Goal: Task Accomplishment & Management: Use online tool/utility

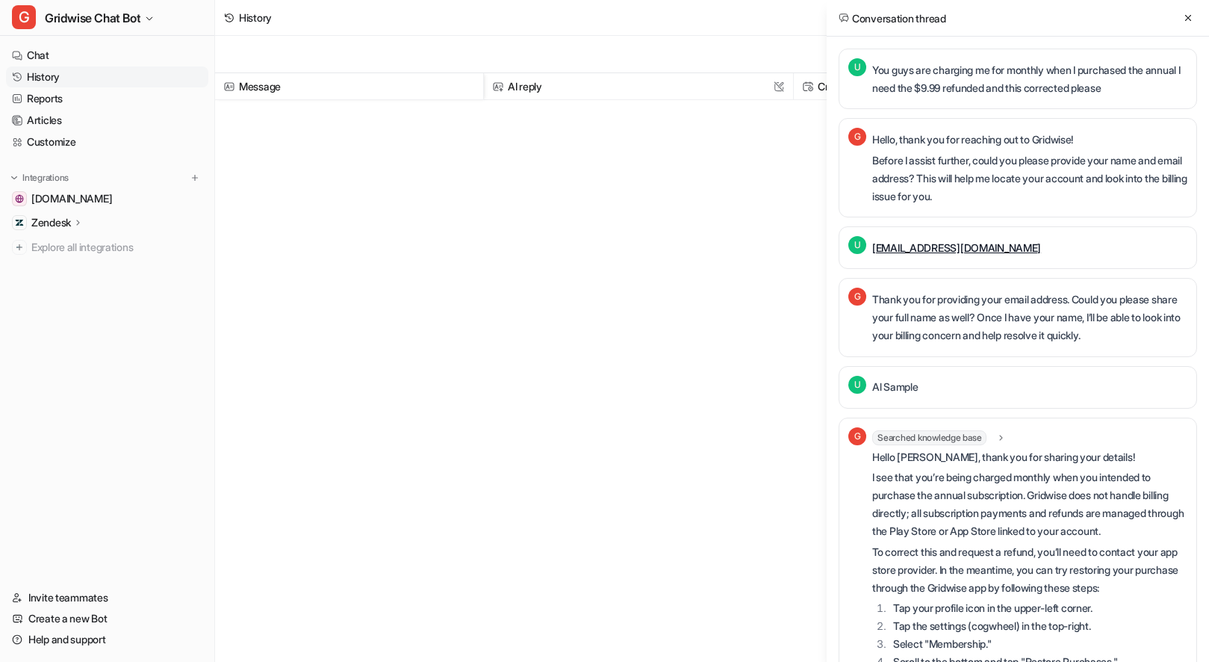
scroll to position [7000, 0]
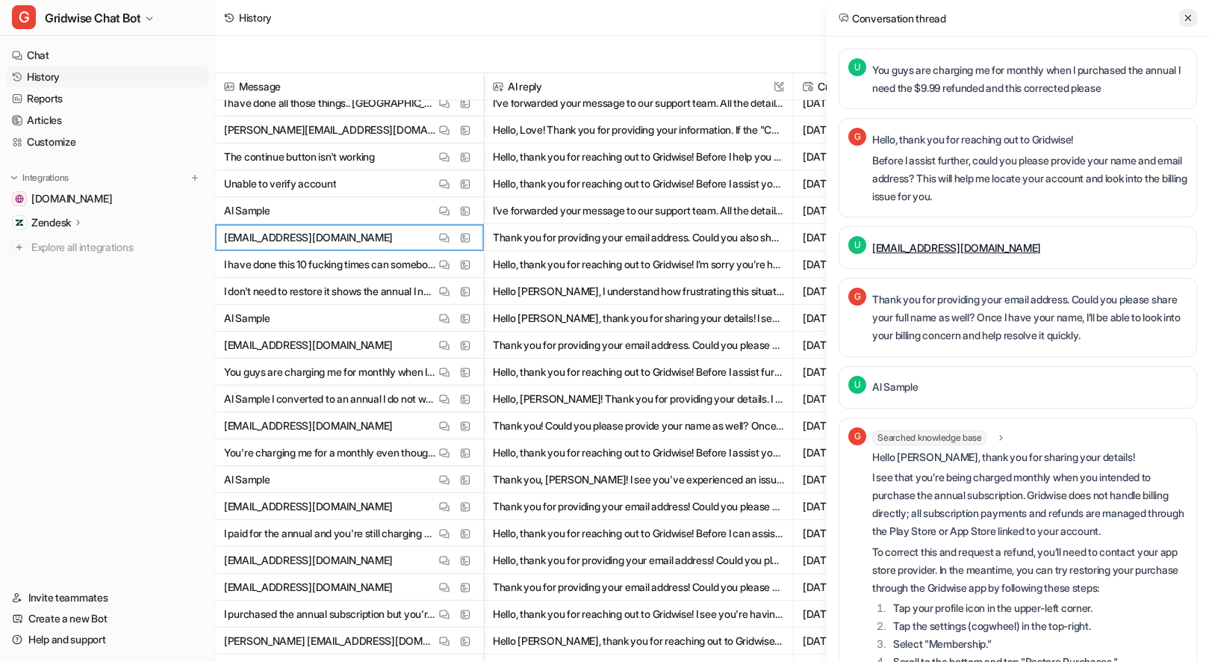
click at [1184, 17] on icon at bounding box center [1188, 18] width 10 height 10
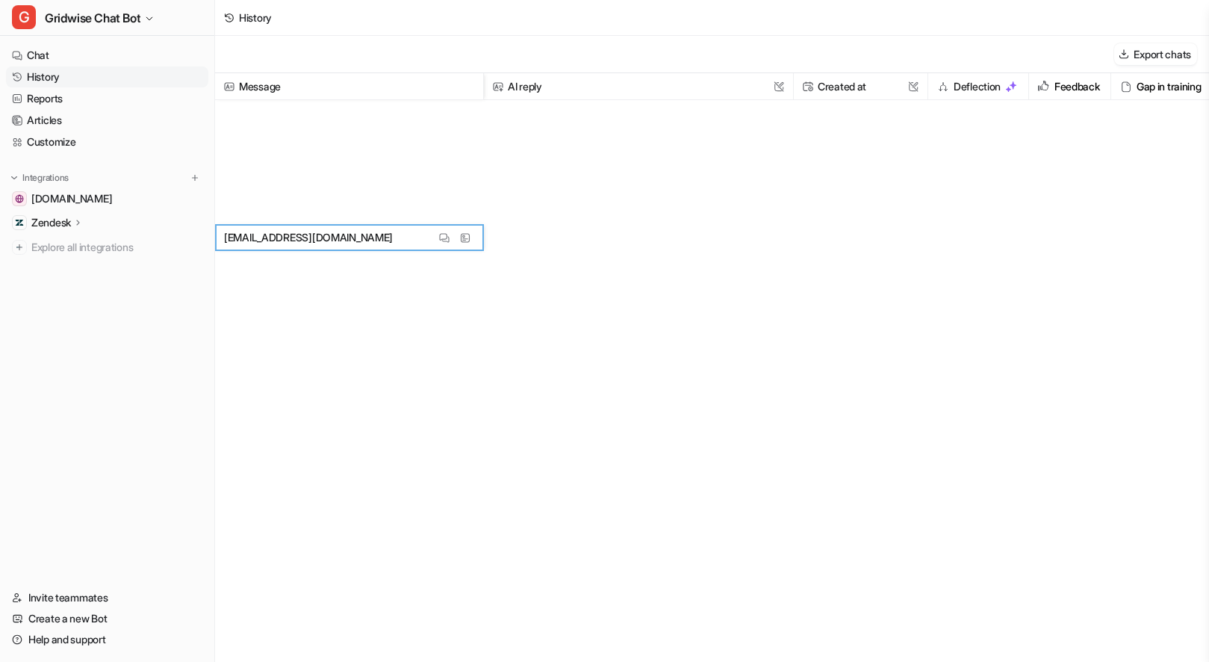
scroll to position [0, 0]
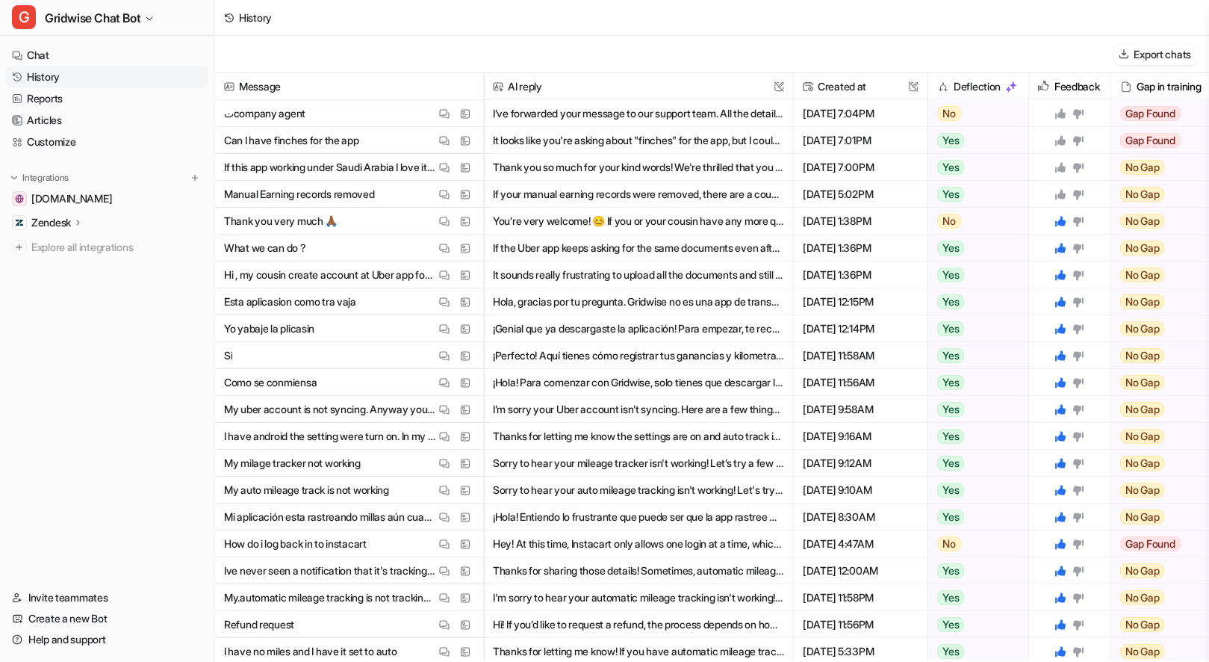
click at [1066, 196] on icon at bounding box center [1060, 194] width 12 height 12
click at [1057, 163] on icon at bounding box center [1060, 167] width 12 height 12
click at [1060, 137] on icon at bounding box center [1060, 140] width 10 height 10
click at [1085, 107] on div at bounding box center [1069, 113] width 69 height 26
click at [1082, 110] on icon at bounding box center [1078, 114] width 10 height 10
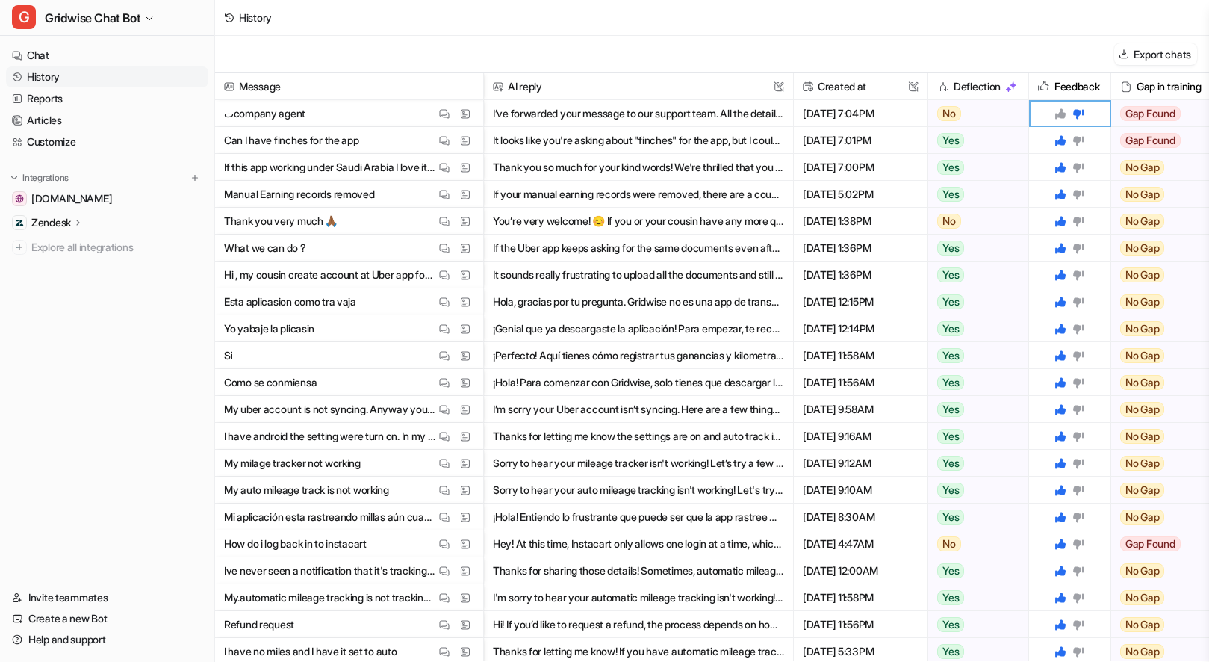
click at [656, 22] on div "History" at bounding box center [712, 18] width 994 height 36
click at [438, 140] on button "View Thread" at bounding box center [444, 140] width 18 height 18
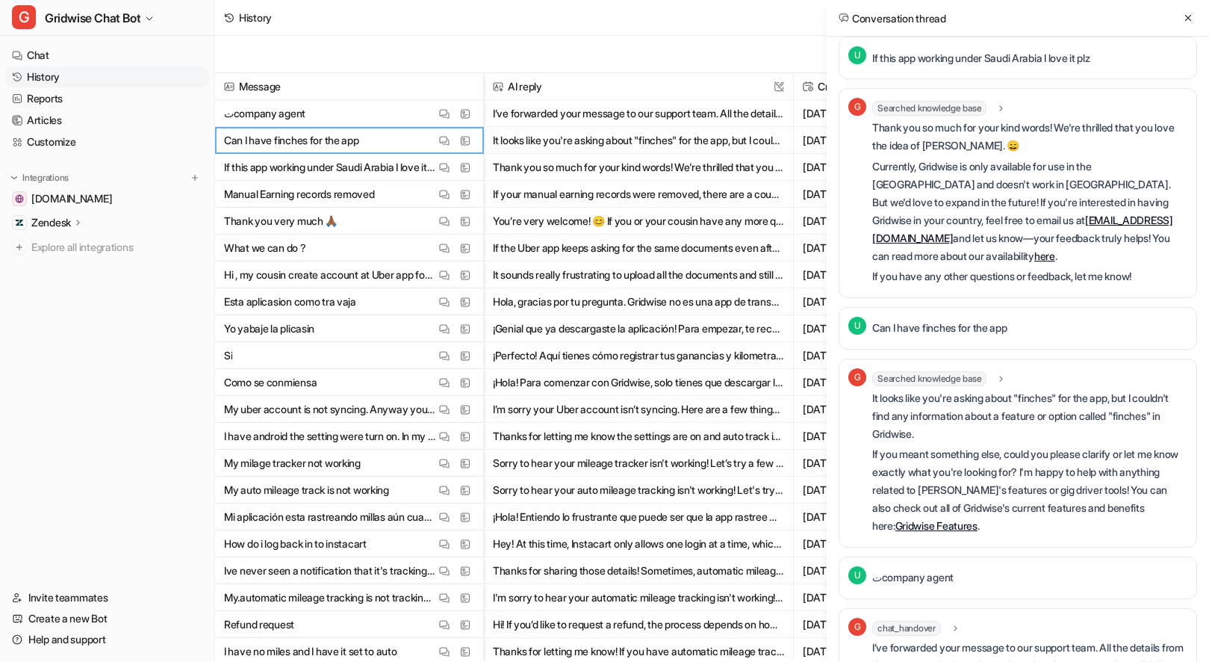
scroll to position [28, 0]
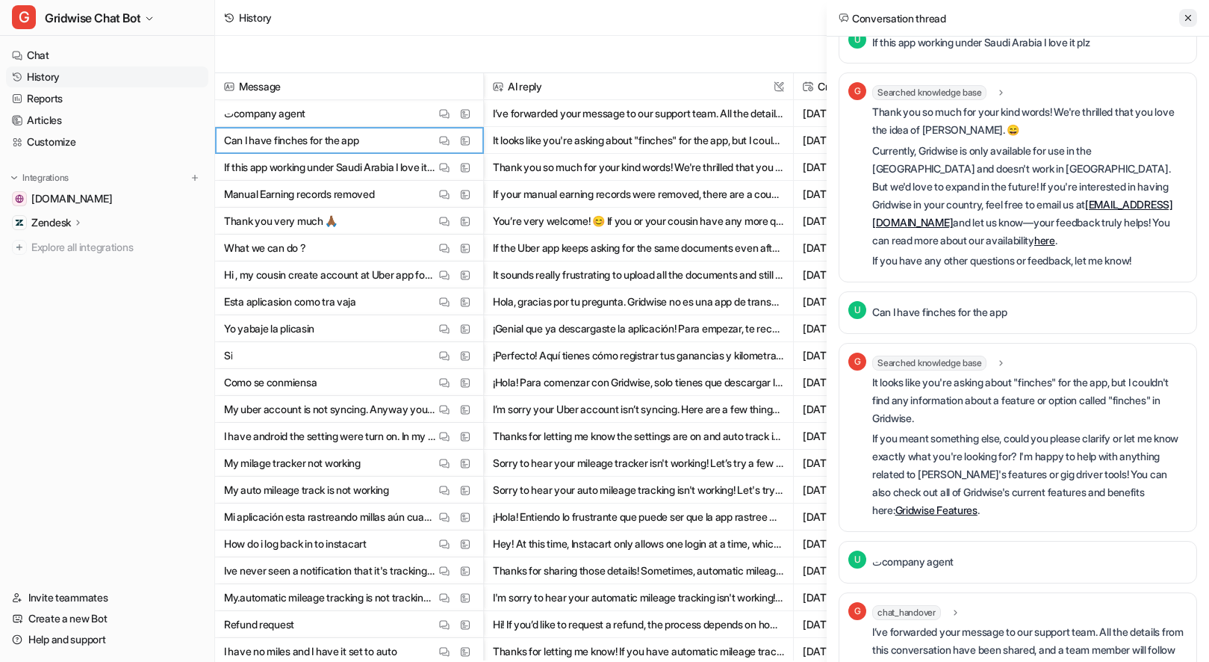
click at [1184, 16] on icon at bounding box center [1188, 18] width 10 height 10
